Goal: Task Accomplishment & Management: Manage account settings

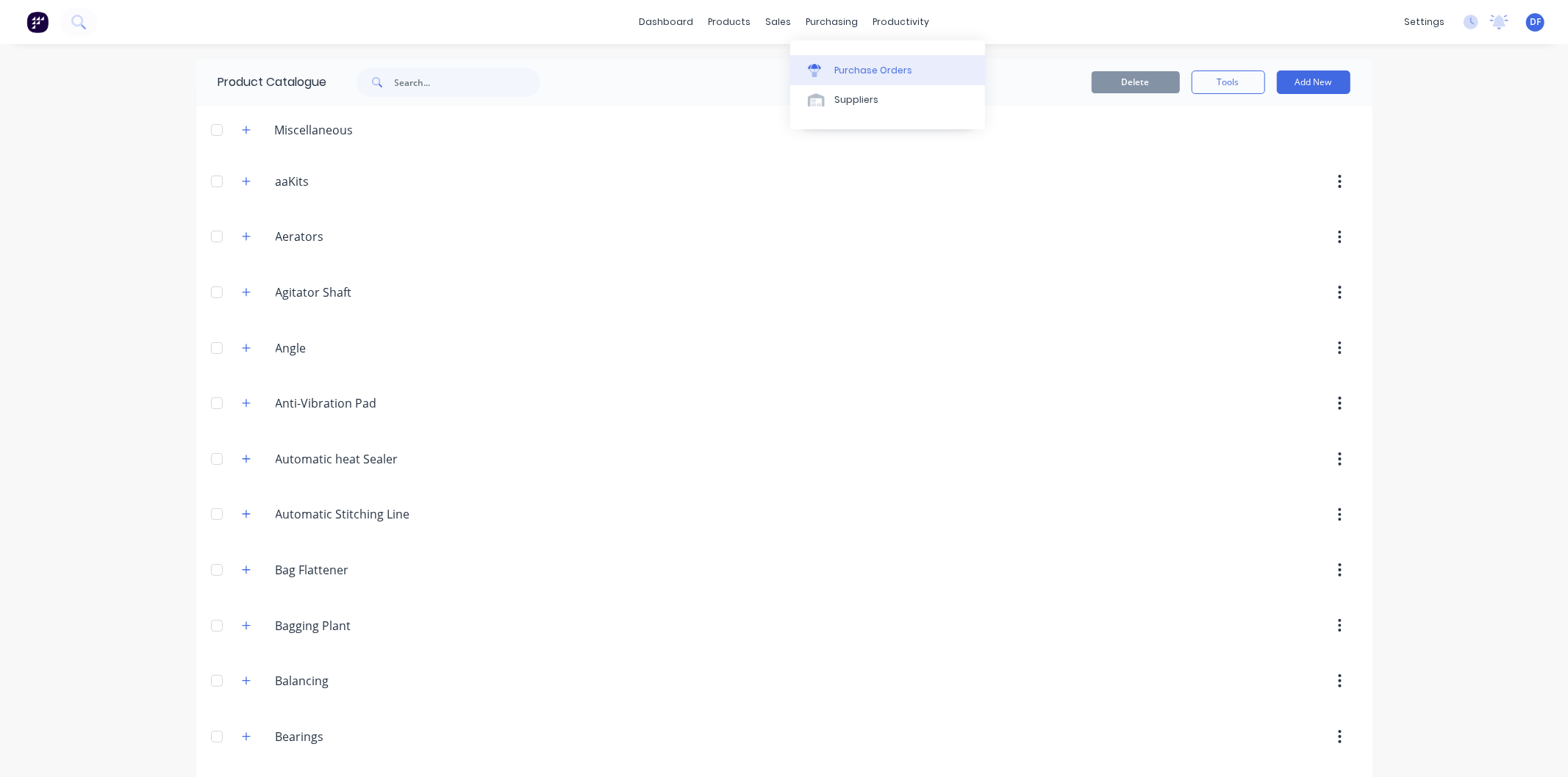
click at [867, 70] on div "Purchase Orders" at bounding box center [873, 70] width 78 height 13
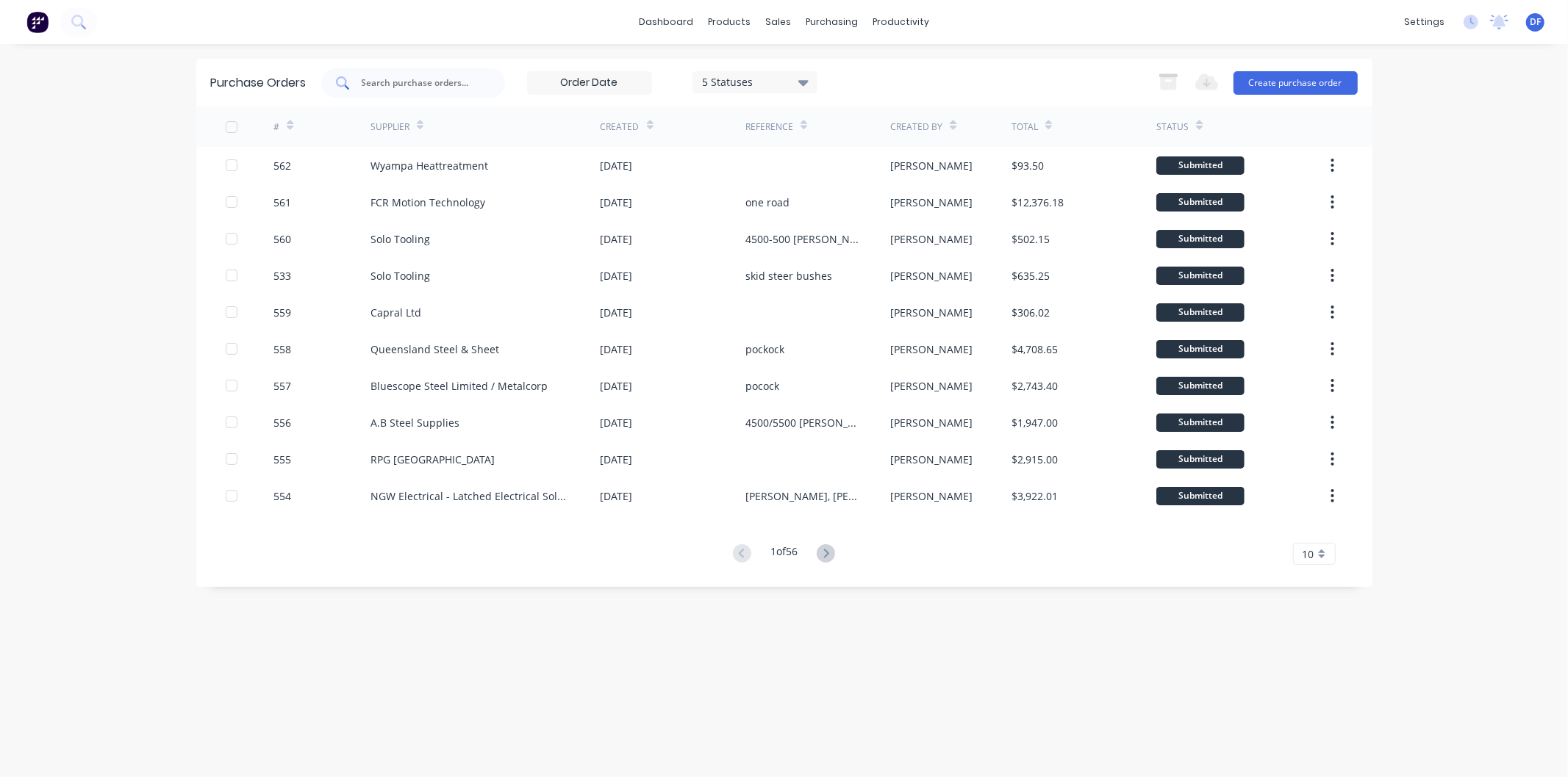
click at [414, 74] on div at bounding box center [413, 83] width 184 height 29
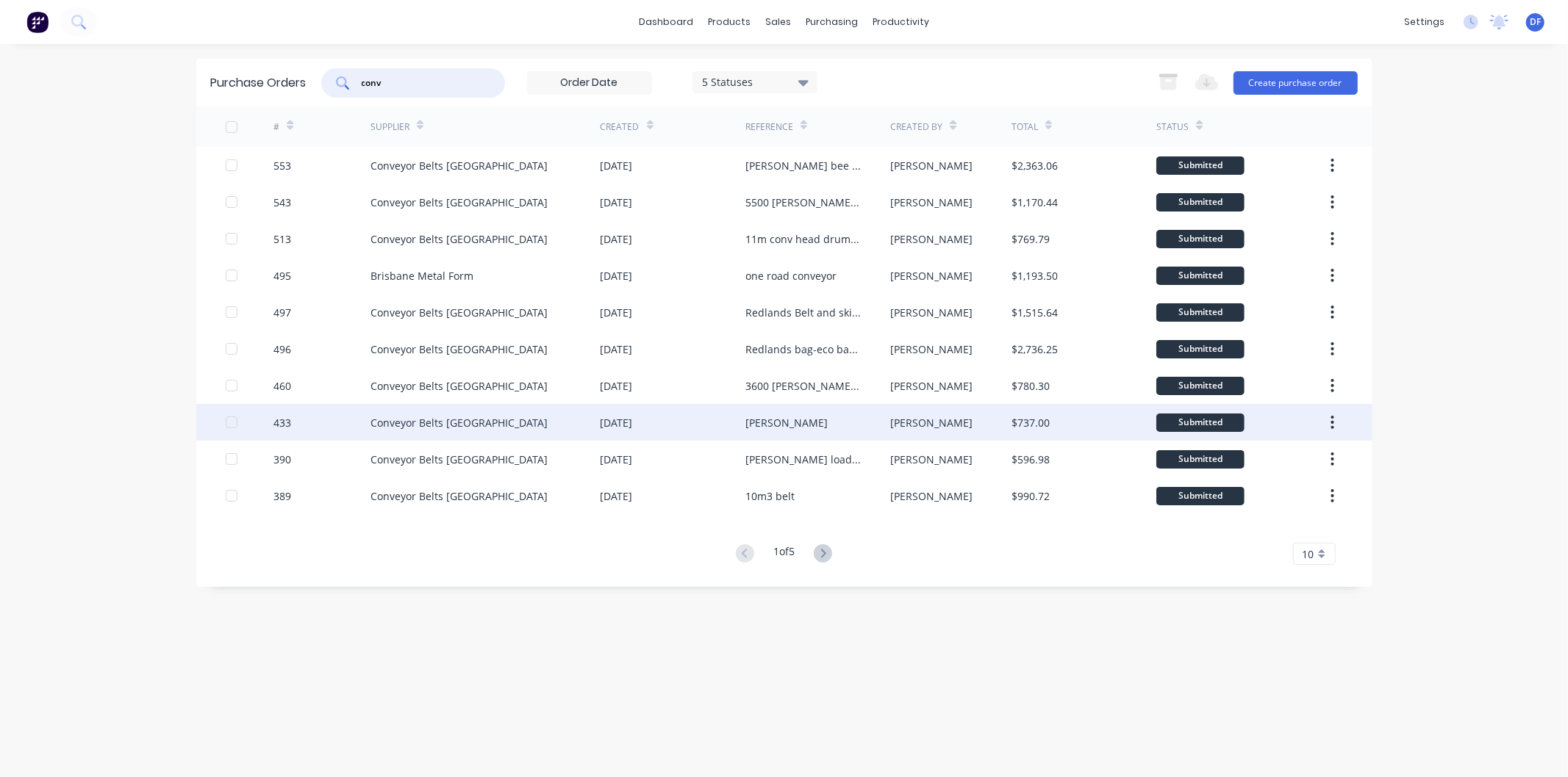
type input "conv"
click at [765, 420] on div "[PERSON_NAME]" at bounding box center [787, 423] width 82 height 16
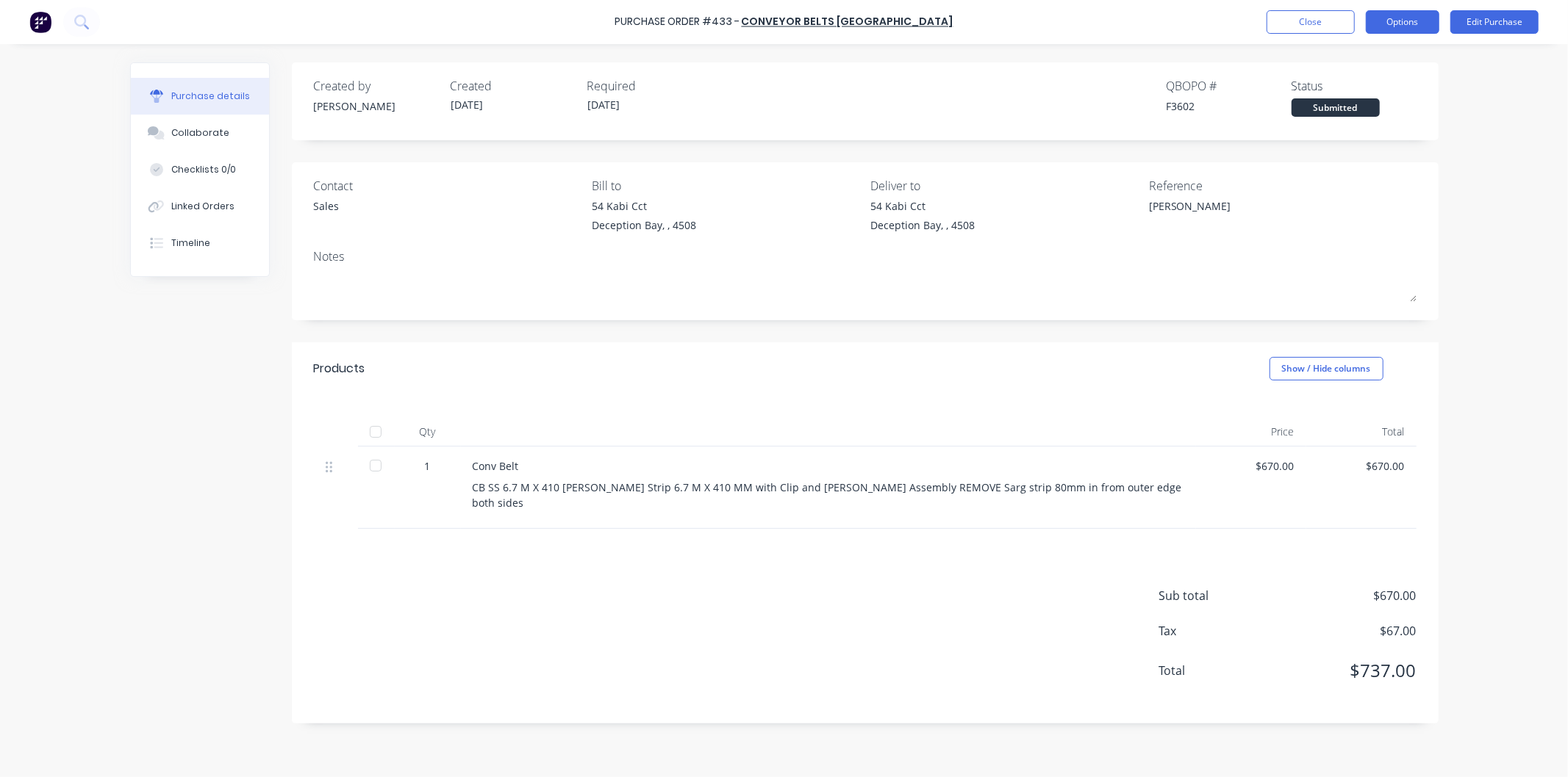
click at [1390, 16] on button "Options" at bounding box center [1403, 22] width 74 height 23
click at [1331, 143] on div "Duplicate" at bounding box center [1369, 147] width 113 height 21
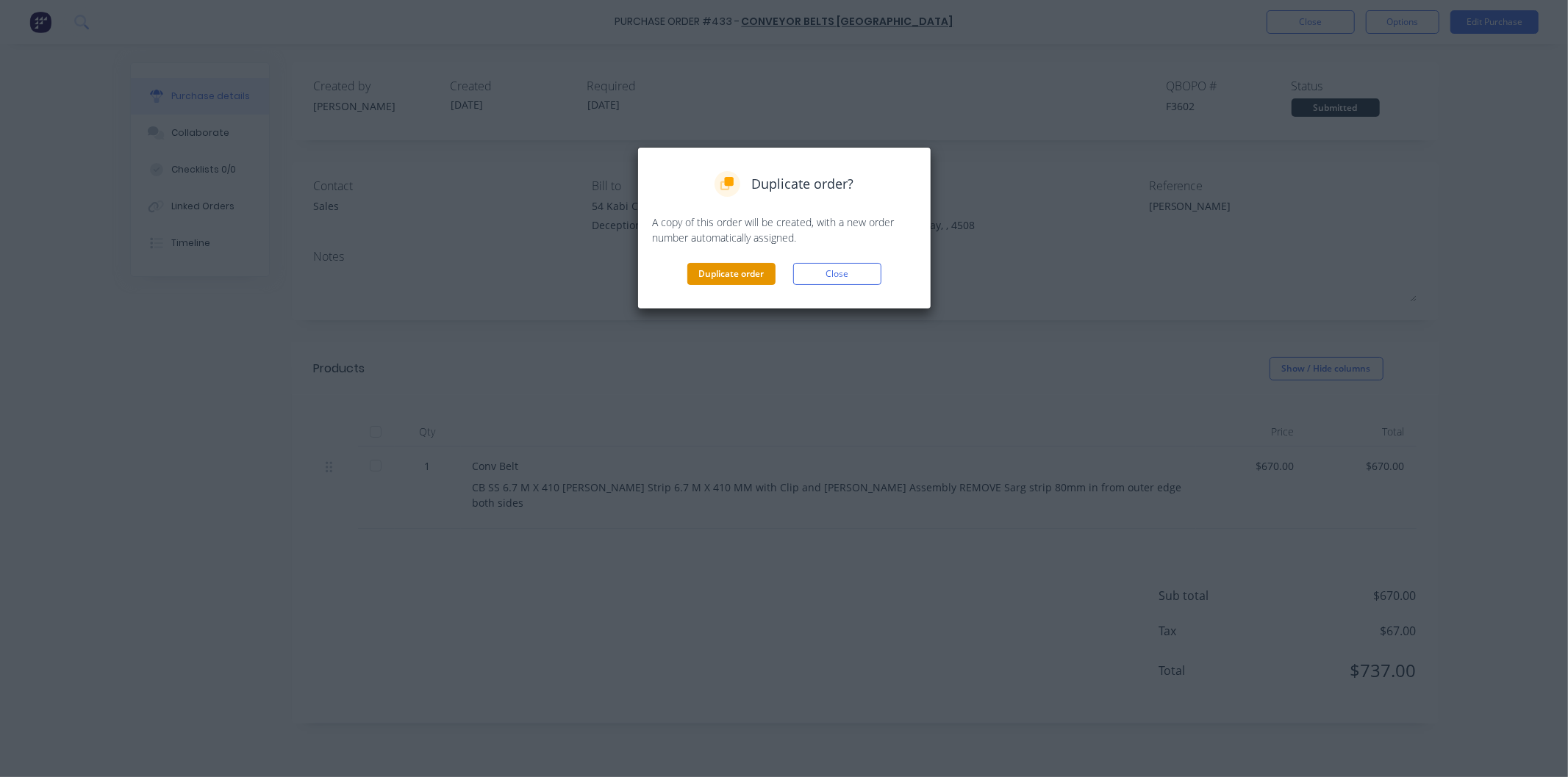
click at [739, 268] on button "Duplicate order" at bounding box center [732, 274] width 88 height 22
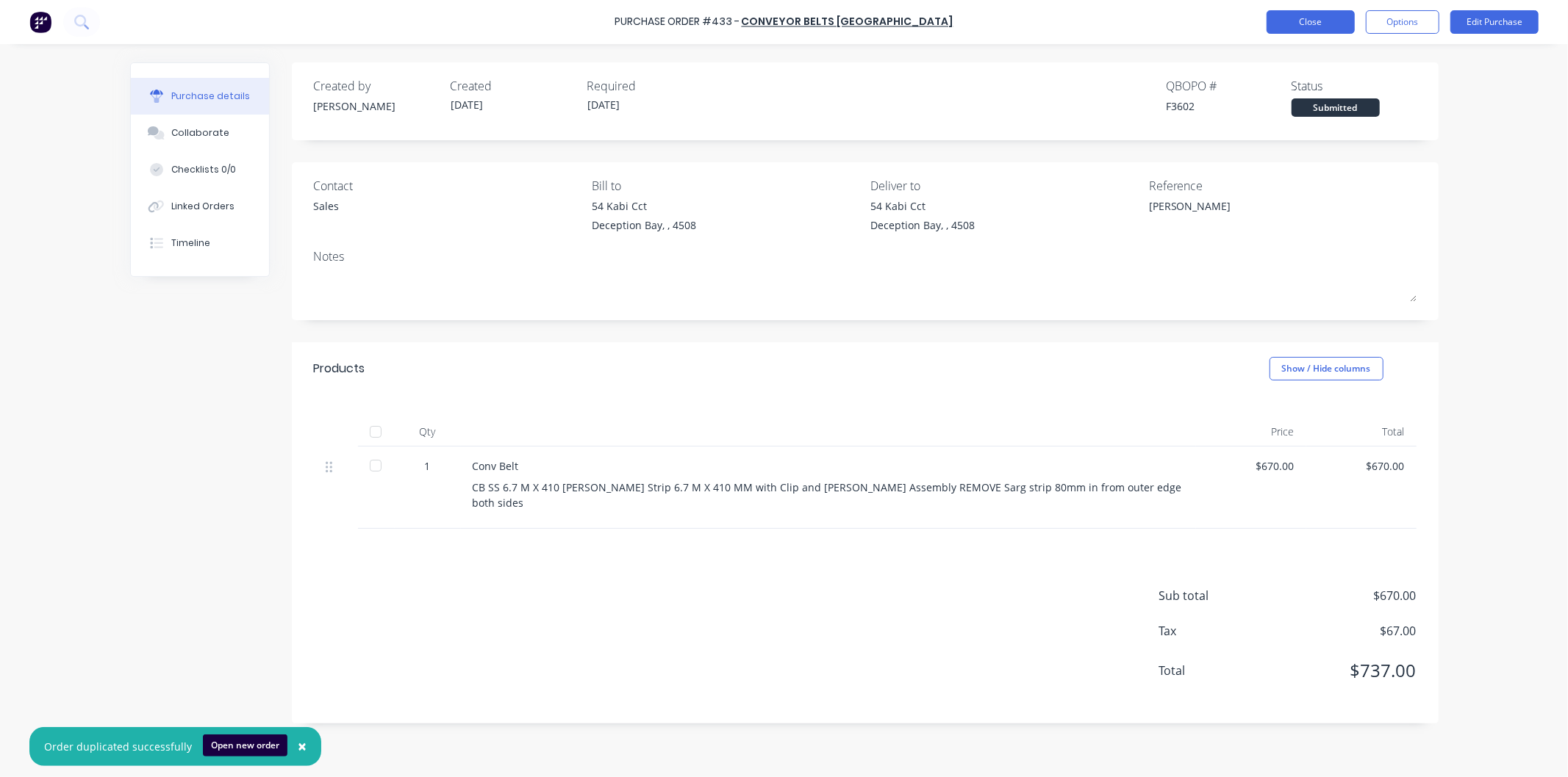
click at [1309, 25] on button "Close" at bounding box center [1311, 22] width 88 height 23
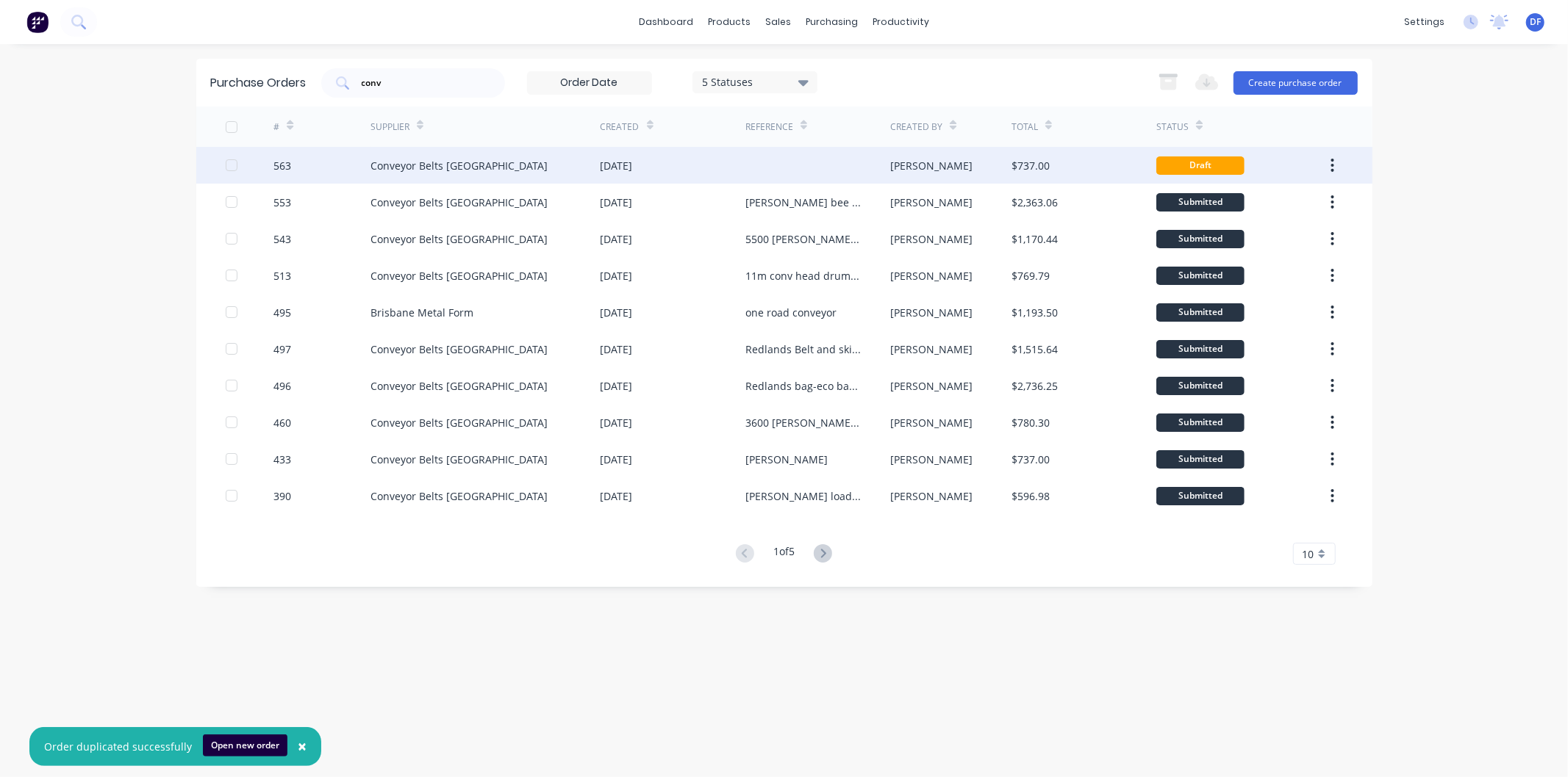
click at [633, 163] on div "[DATE]" at bounding box center [617, 166] width 33 height 16
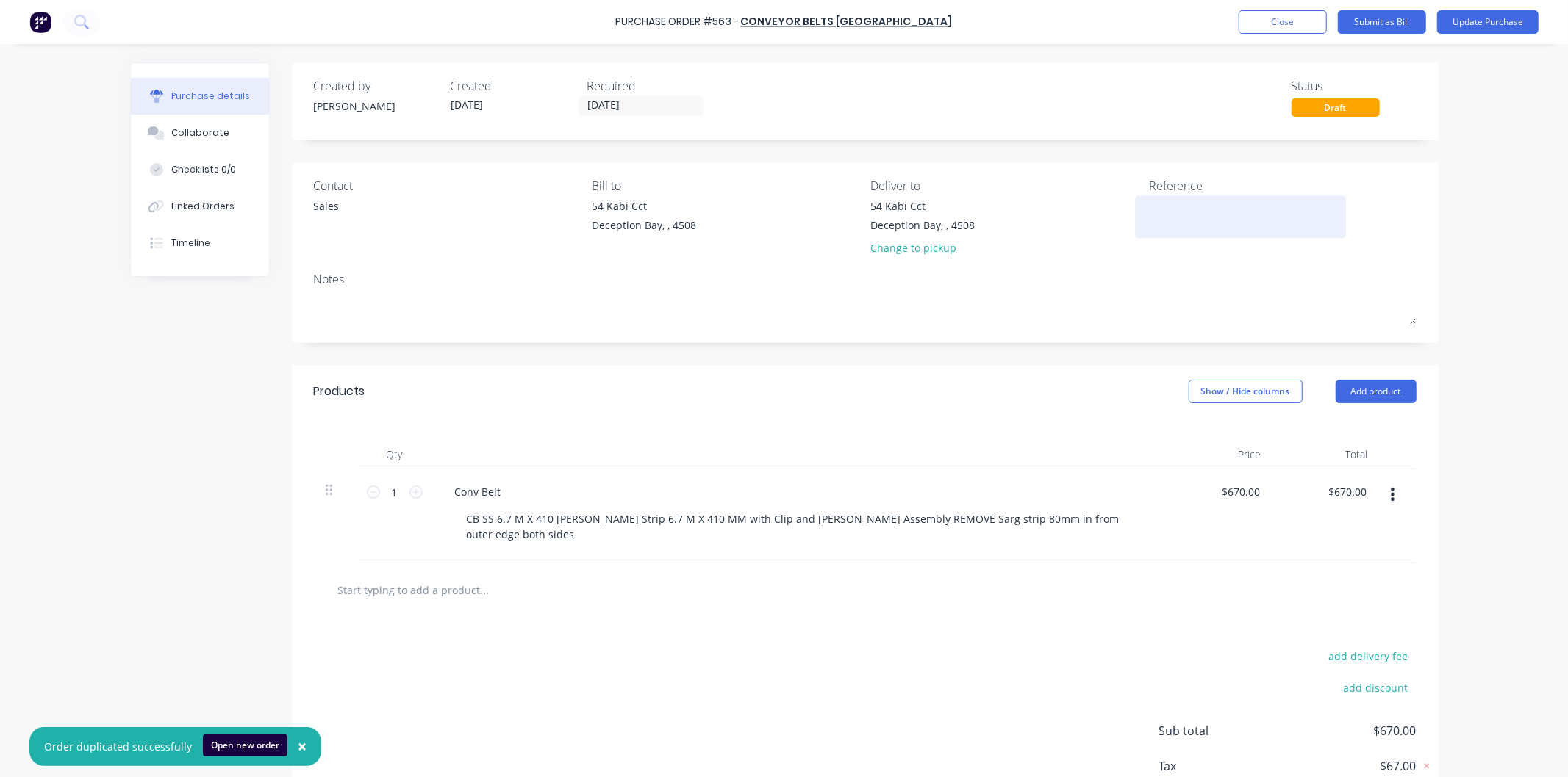
click at [1182, 204] on textarea at bounding box center [1241, 215] width 184 height 33
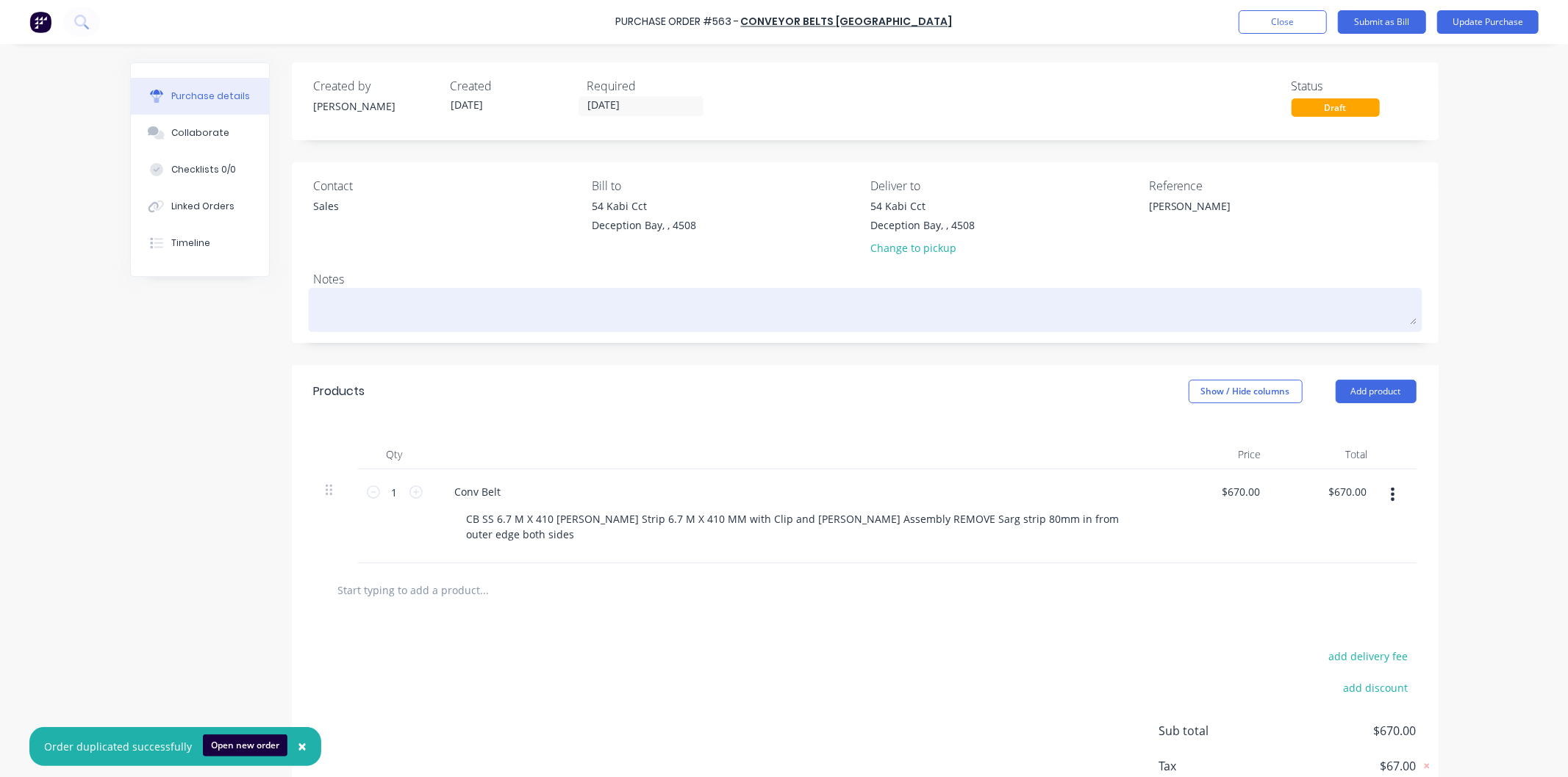
type textarea "[PERSON_NAME]"
click at [1050, 297] on textarea at bounding box center [865, 308] width 1102 height 33
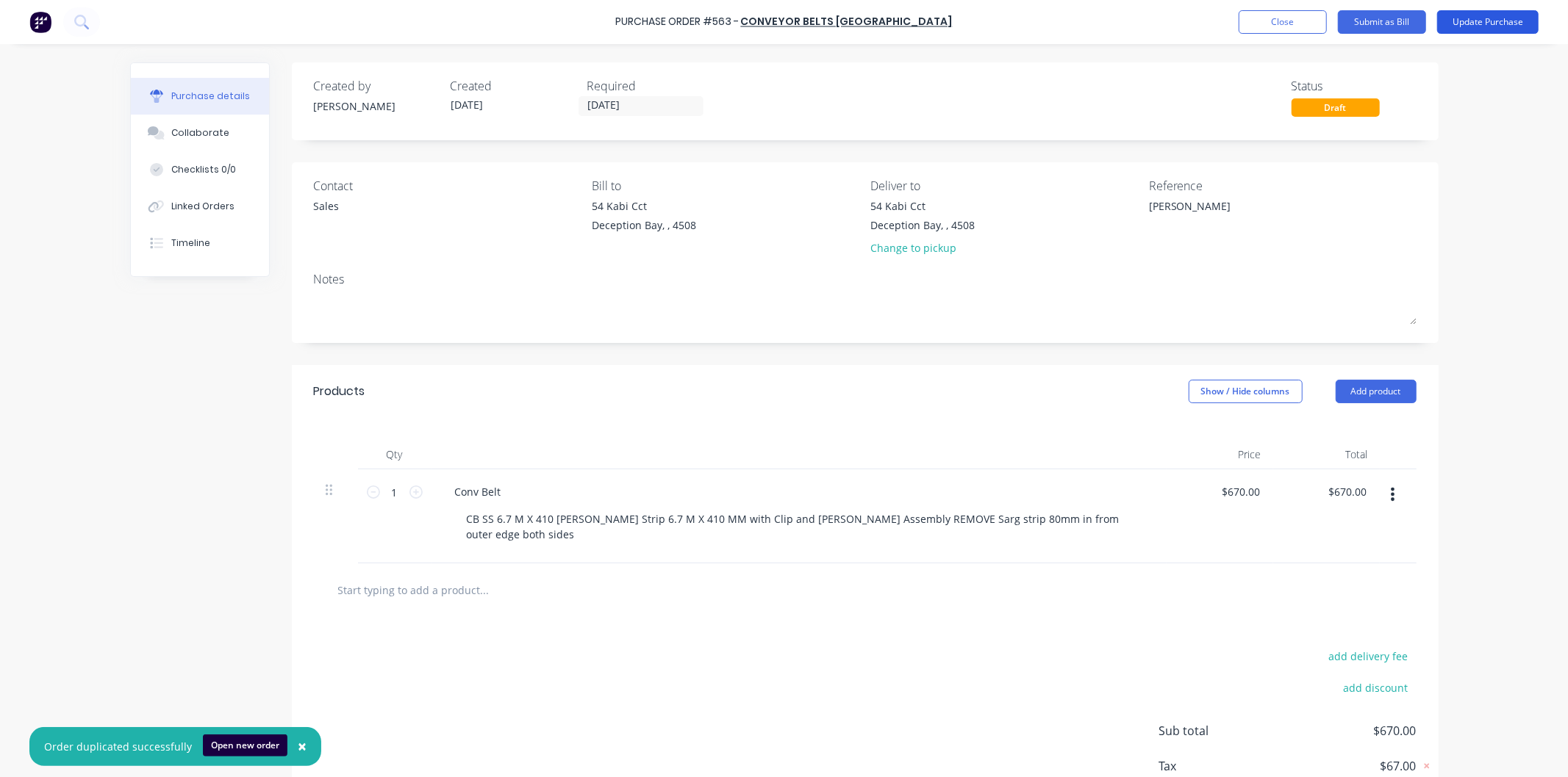
click at [1476, 19] on button "Update Purchase" at bounding box center [1487, 22] width 102 height 23
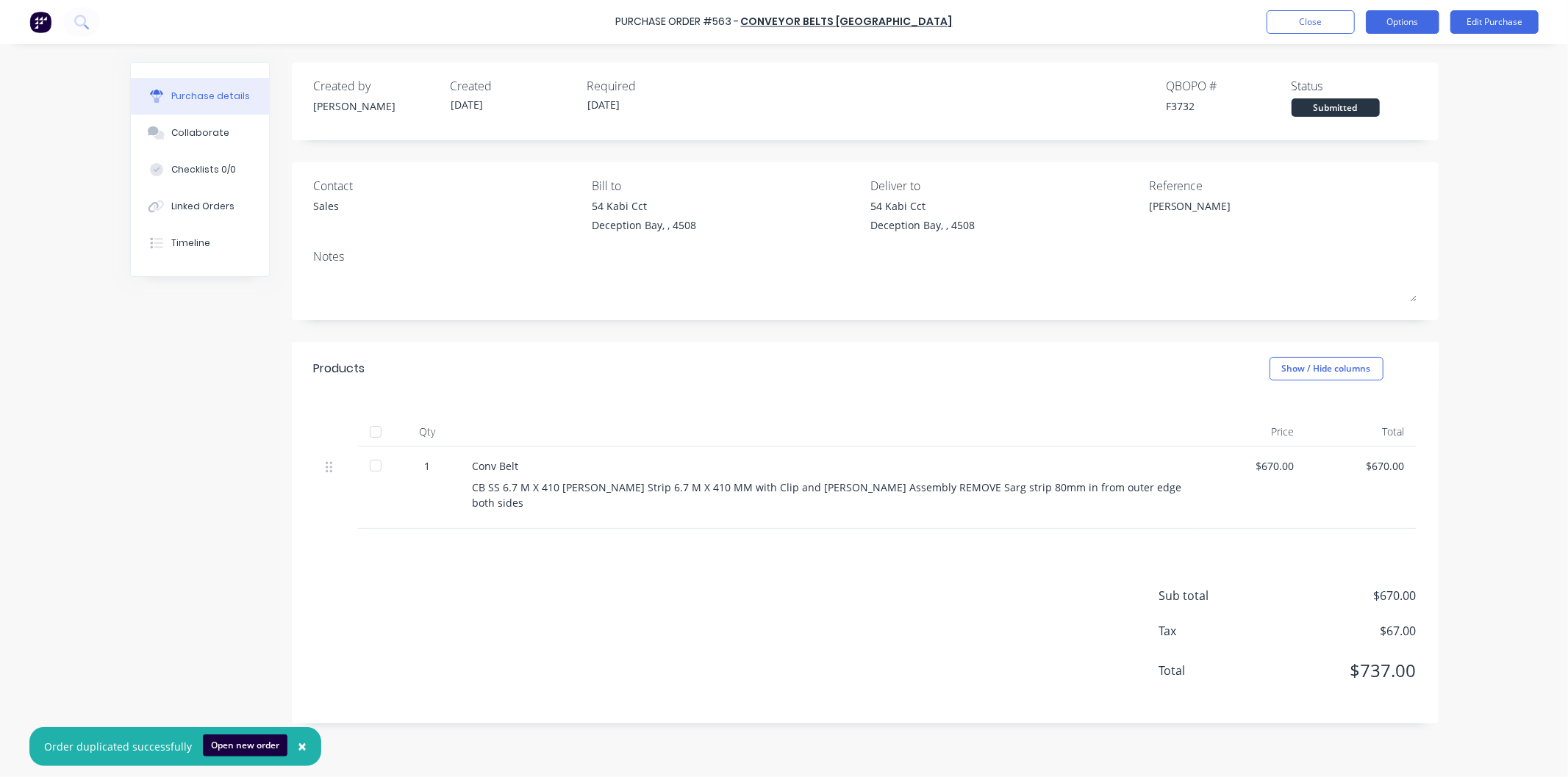
click at [1419, 22] on button "Options" at bounding box center [1403, 22] width 74 height 23
click at [1342, 59] on div "Print / Email" at bounding box center [1369, 59] width 113 height 21
click at [1338, 85] on div "With pricing" at bounding box center [1369, 88] width 113 height 21
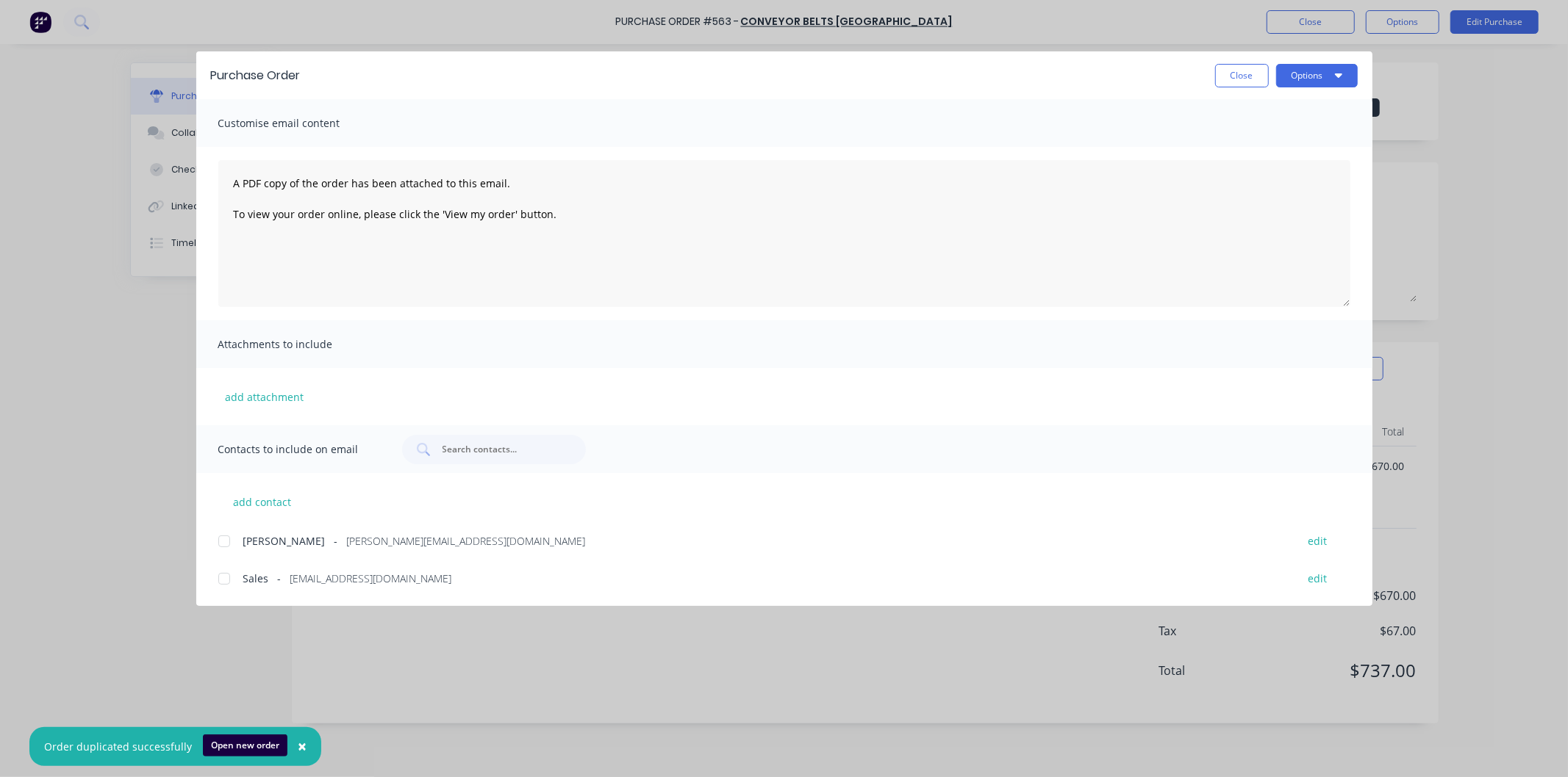
click at [223, 579] on div at bounding box center [224, 579] width 29 height 29
click at [1310, 67] on button "Options" at bounding box center [1317, 75] width 81 height 23
click at [1240, 169] on div "Email" at bounding box center [1288, 171] width 113 height 21
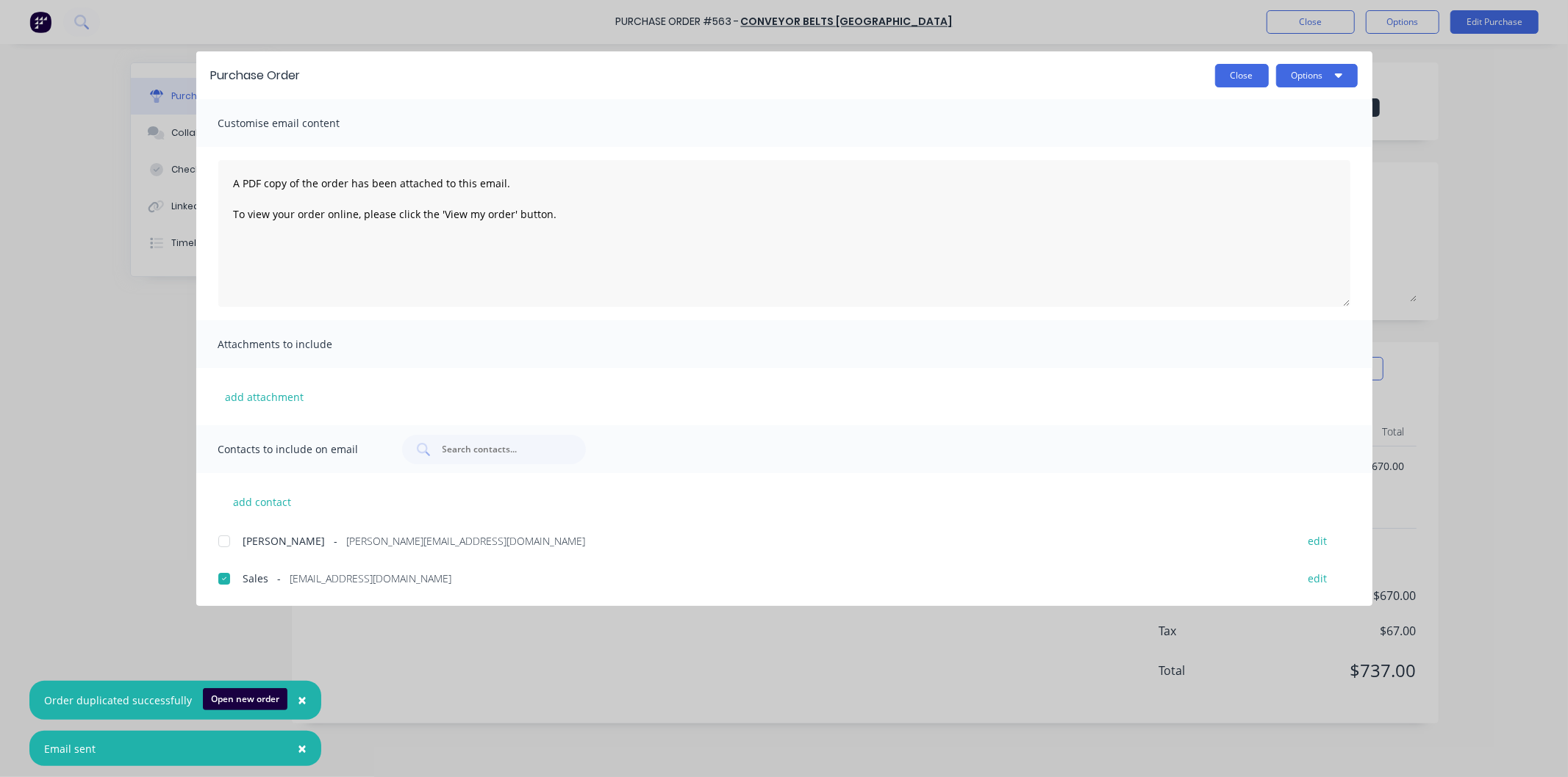
click at [1244, 76] on button "Close" at bounding box center [1241, 75] width 54 height 23
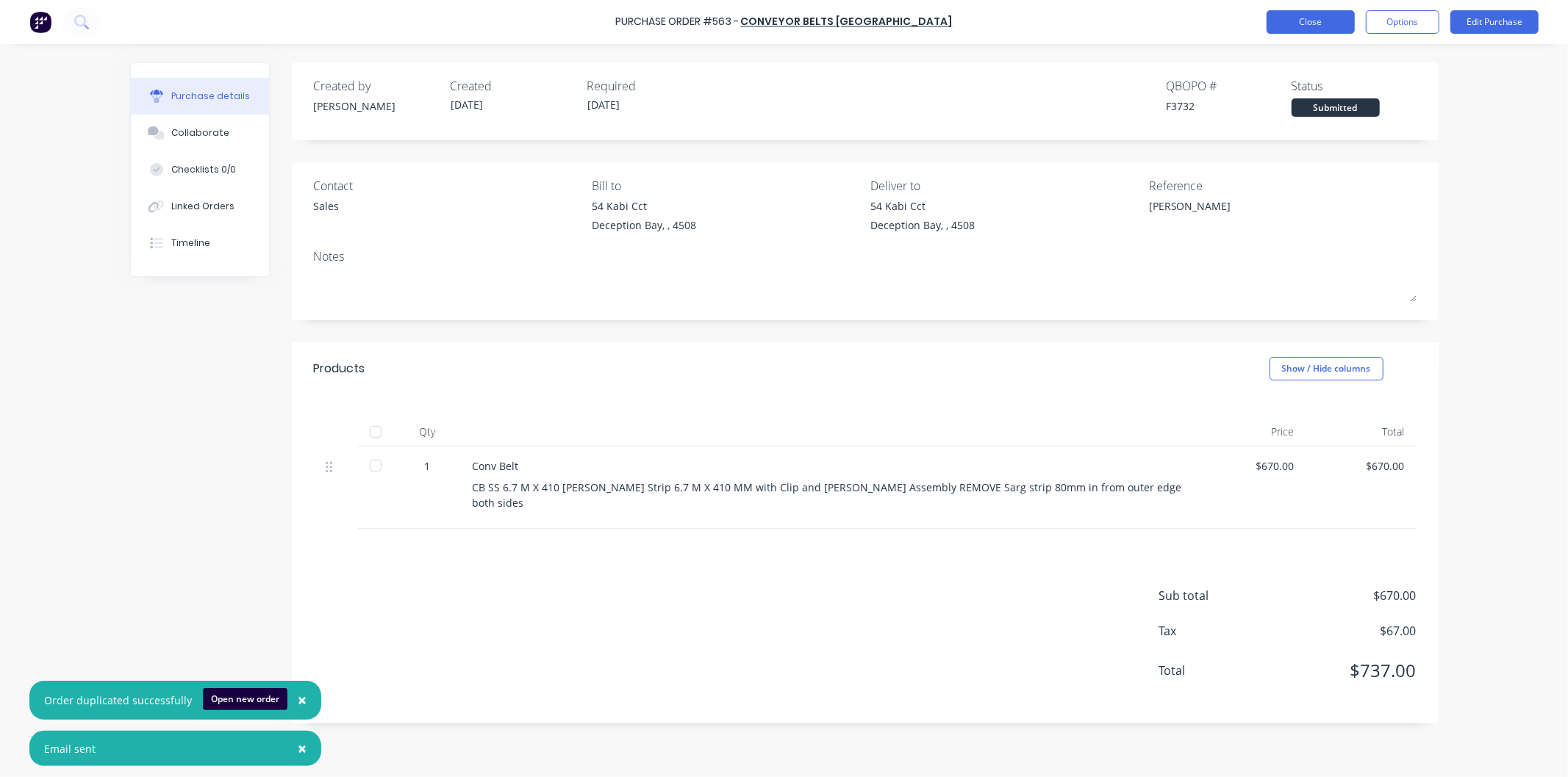
click at [1292, 18] on button "Close" at bounding box center [1311, 22] width 88 height 23
